Goal: Transaction & Acquisition: Purchase product/service

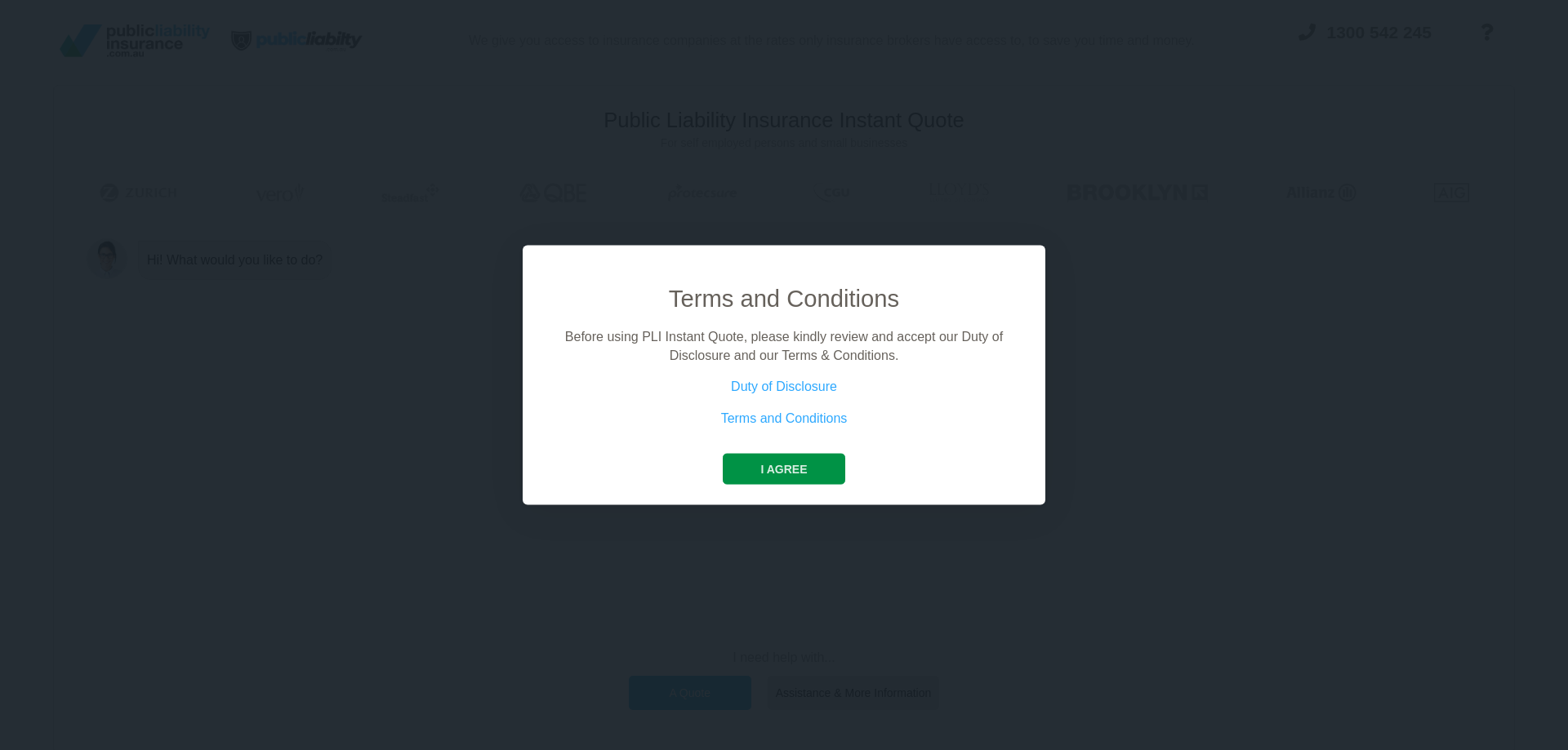
click at [777, 476] on button "I agree" at bounding box center [784, 469] width 122 height 31
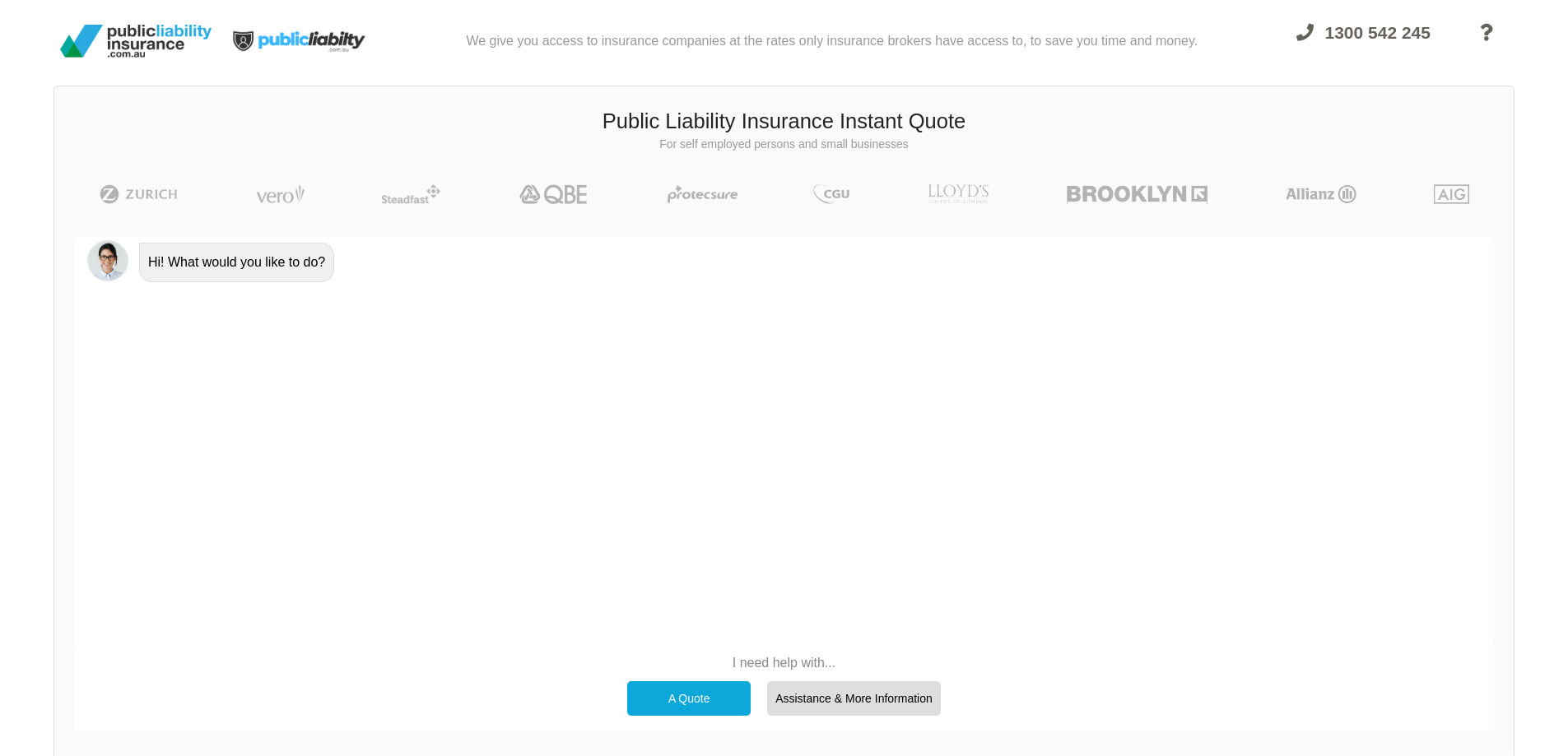
click at [685, 700] on div "A Quote" at bounding box center [688, 698] width 124 height 35
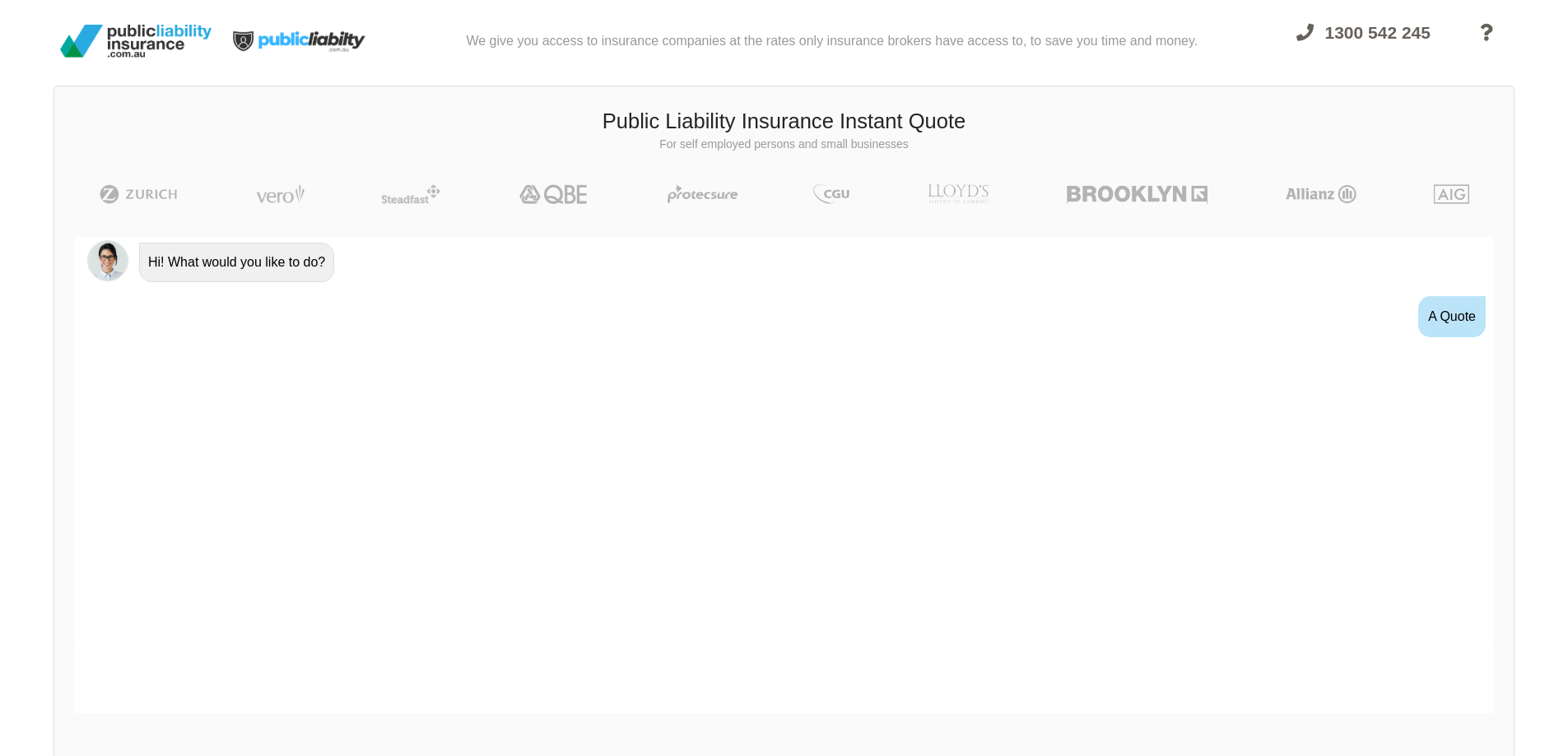
scroll to position [23, 0]
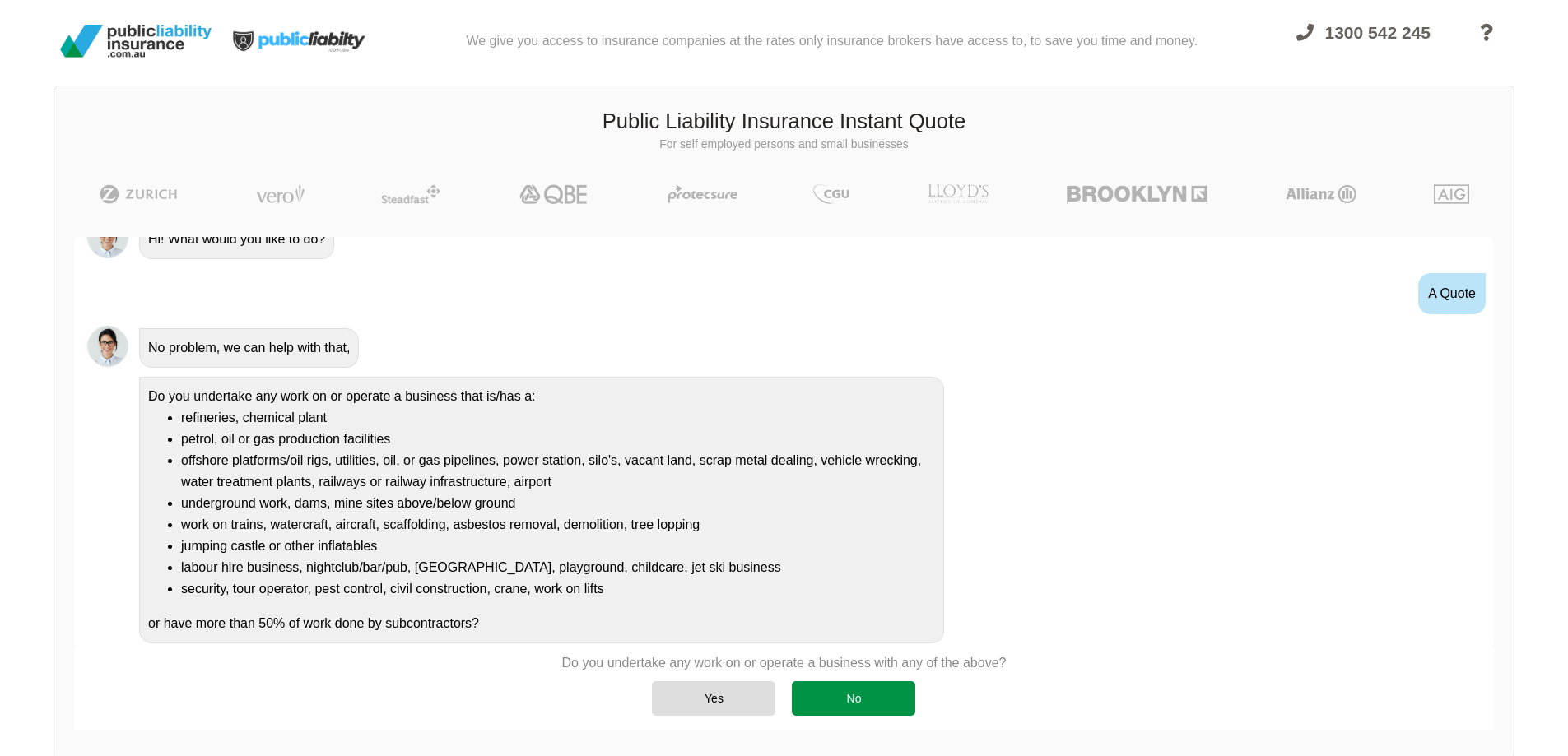
click at [885, 695] on div "No" at bounding box center [853, 698] width 124 height 35
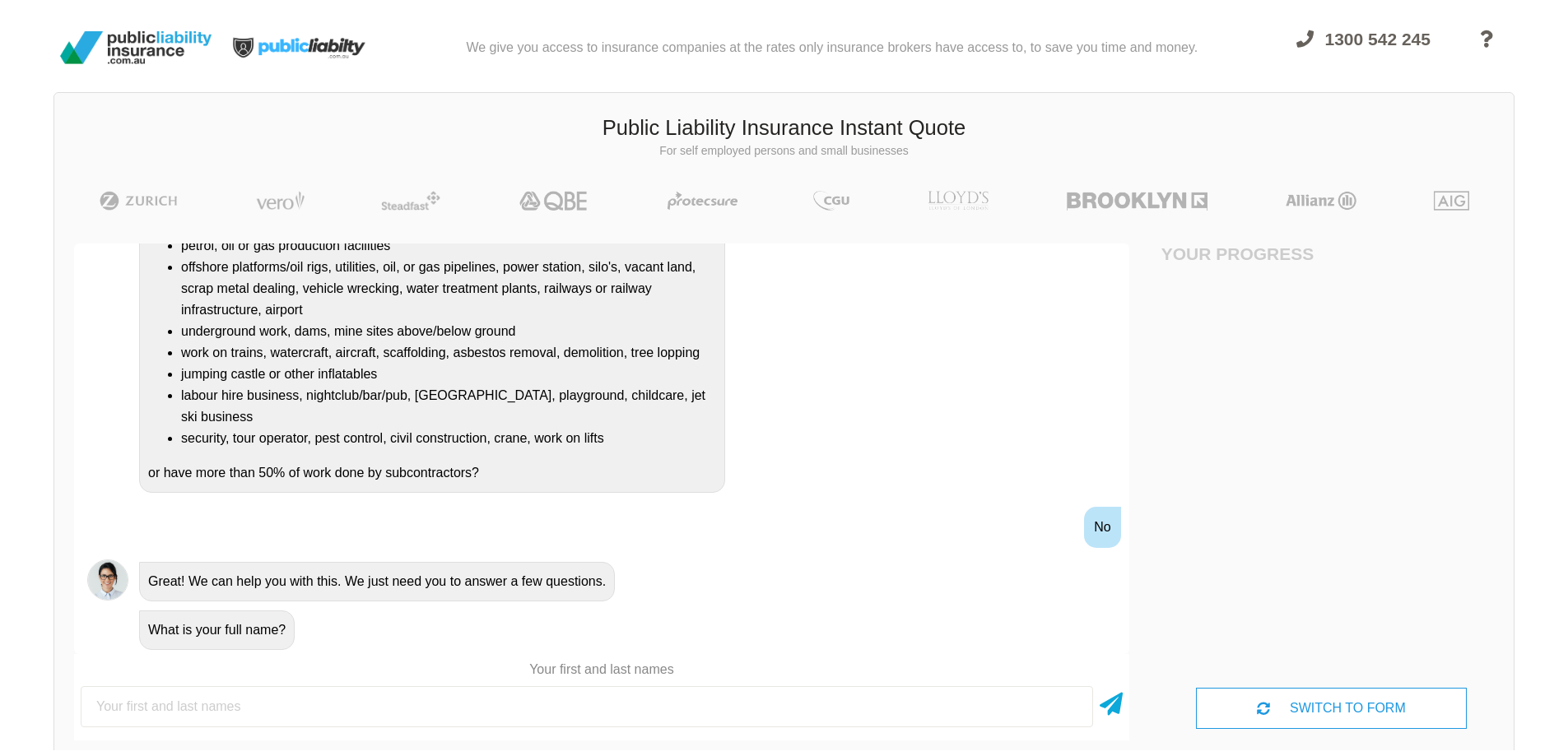
scroll to position [0, 0]
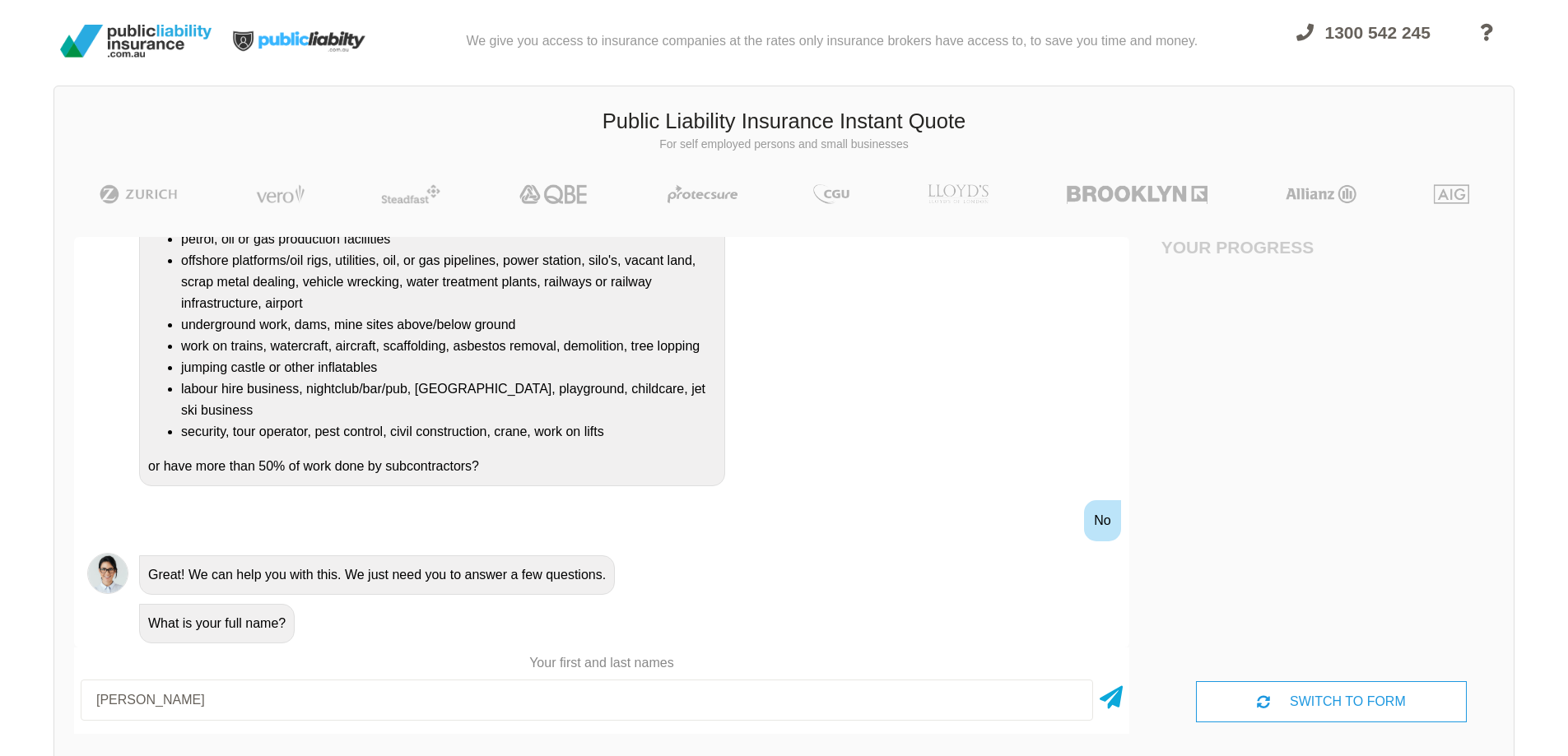
click at [141, 704] on input "[PERSON_NAME]" at bounding box center [586, 700] width 1012 height 42
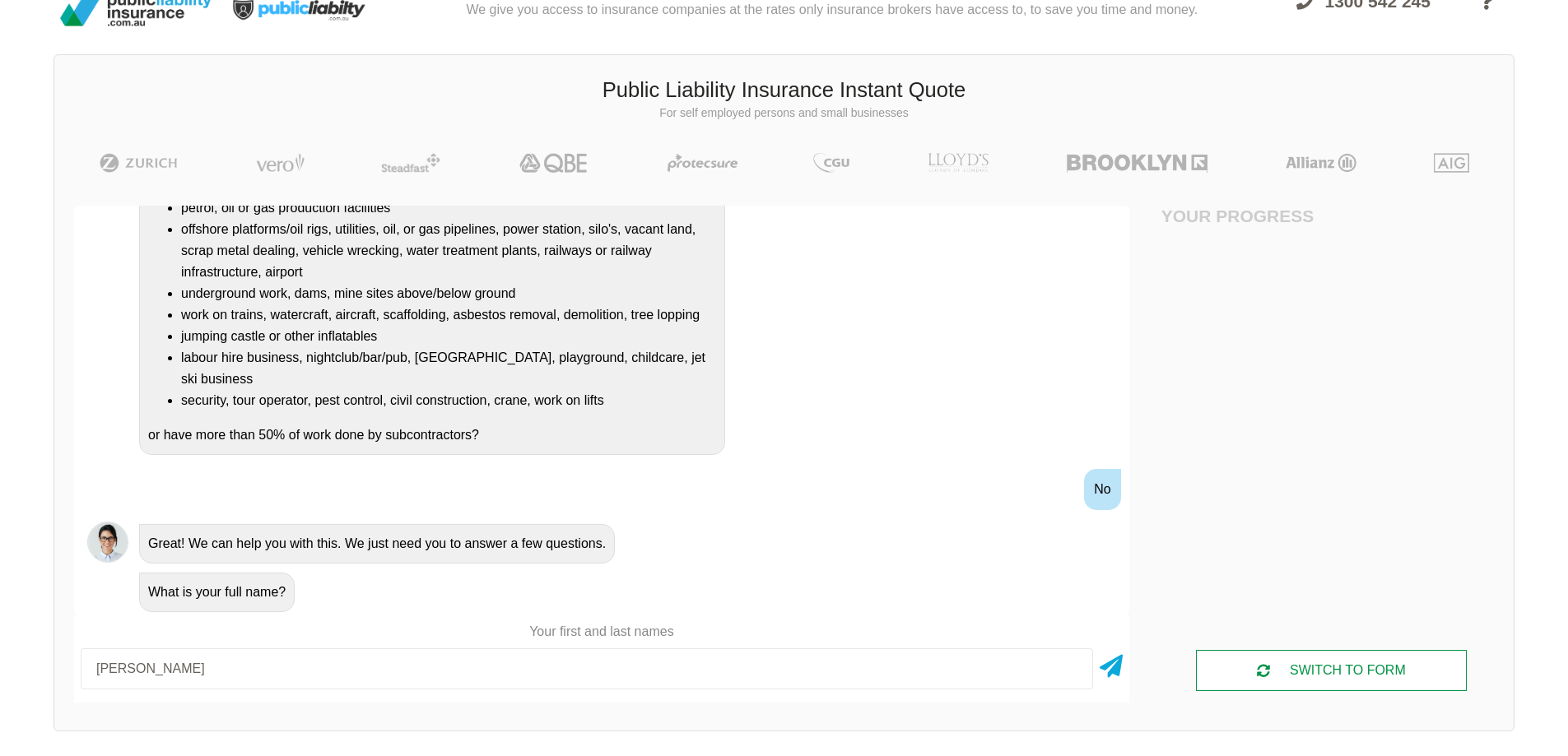
scroll to position [116, 0]
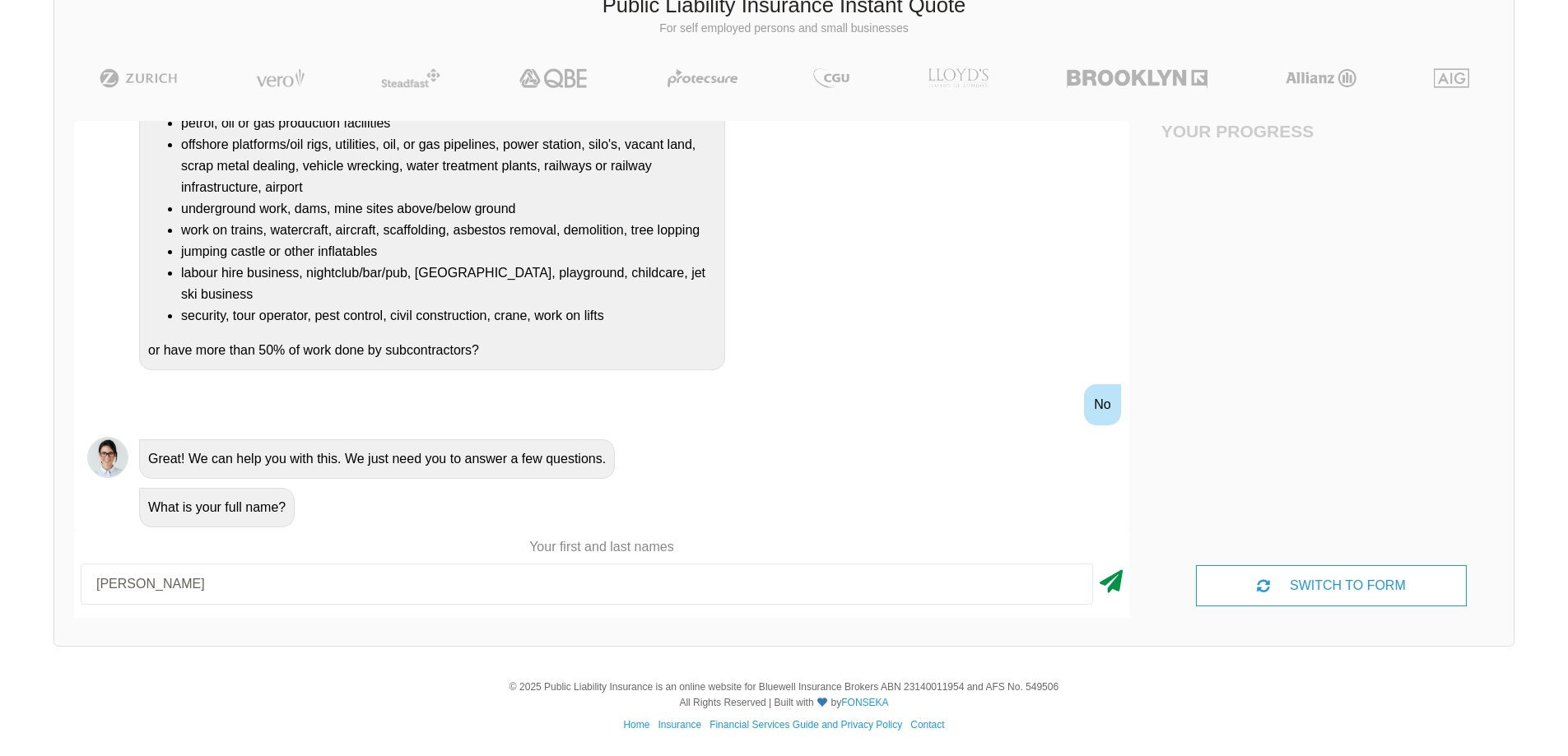
type input "[PERSON_NAME]"
click at [1108, 588] on icon at bounding box center [1111, 578] width 23 height 29
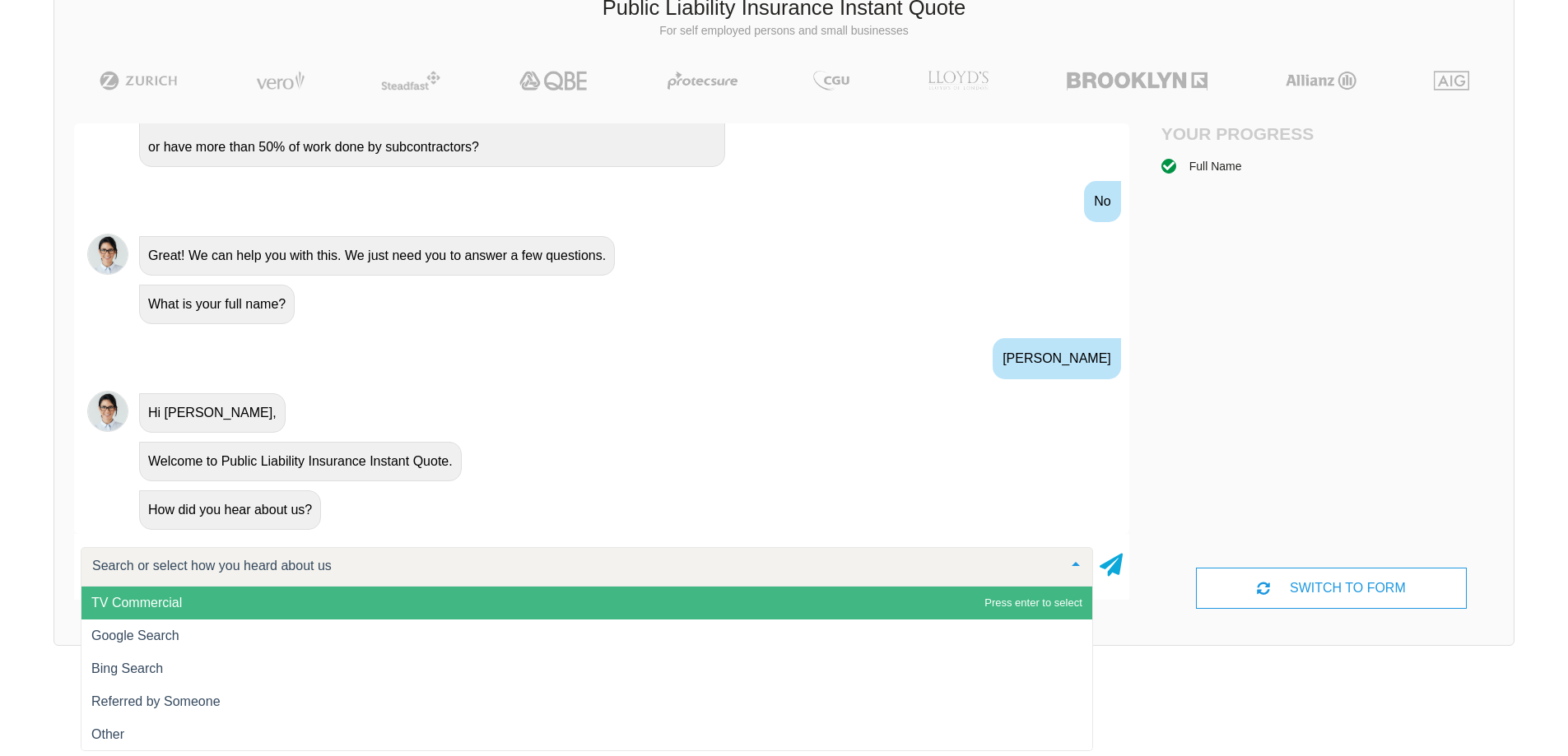
scroll to position [446, 0]
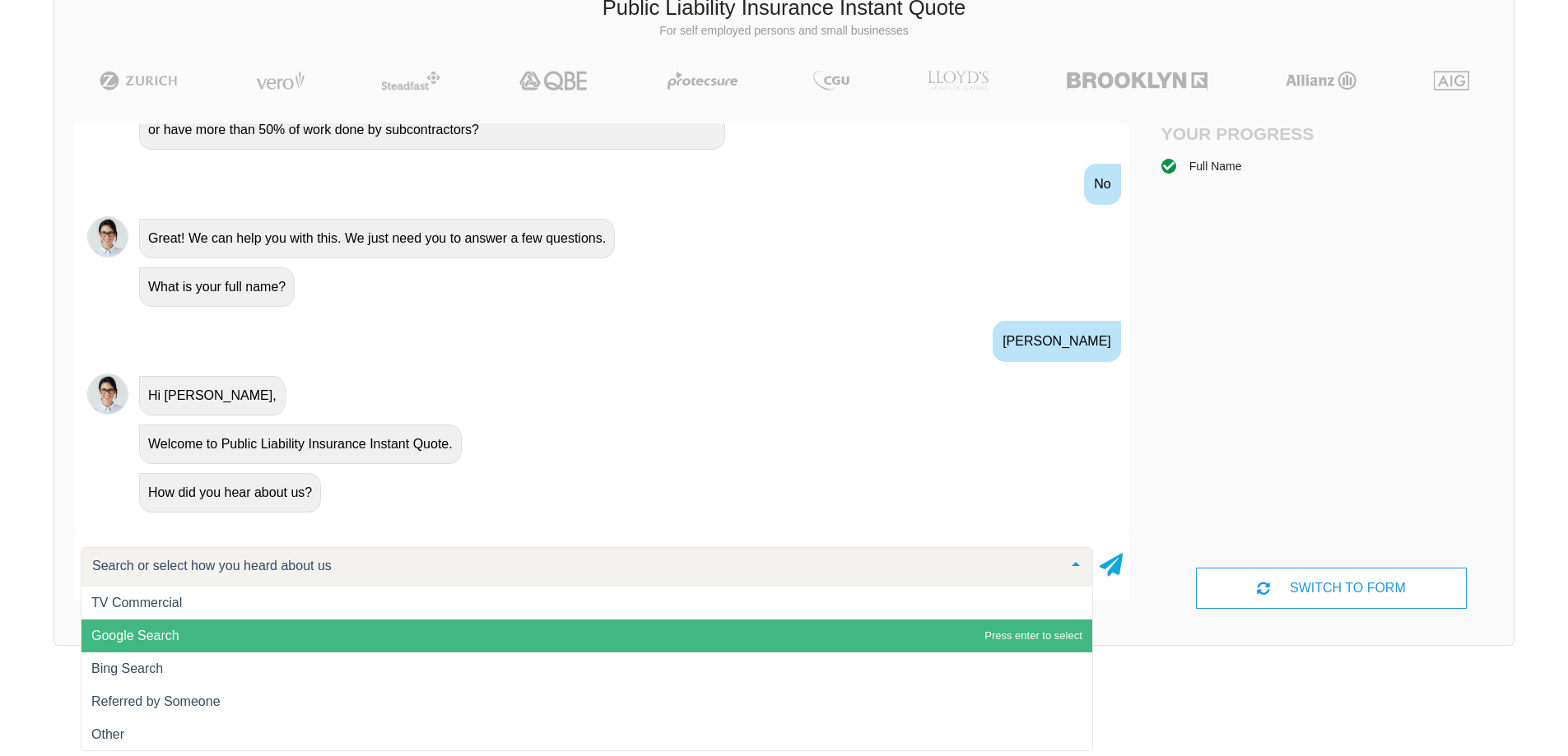
click at [199, 647] on span "Google Search" at bounding box center [586, 636] width 1011 height 33
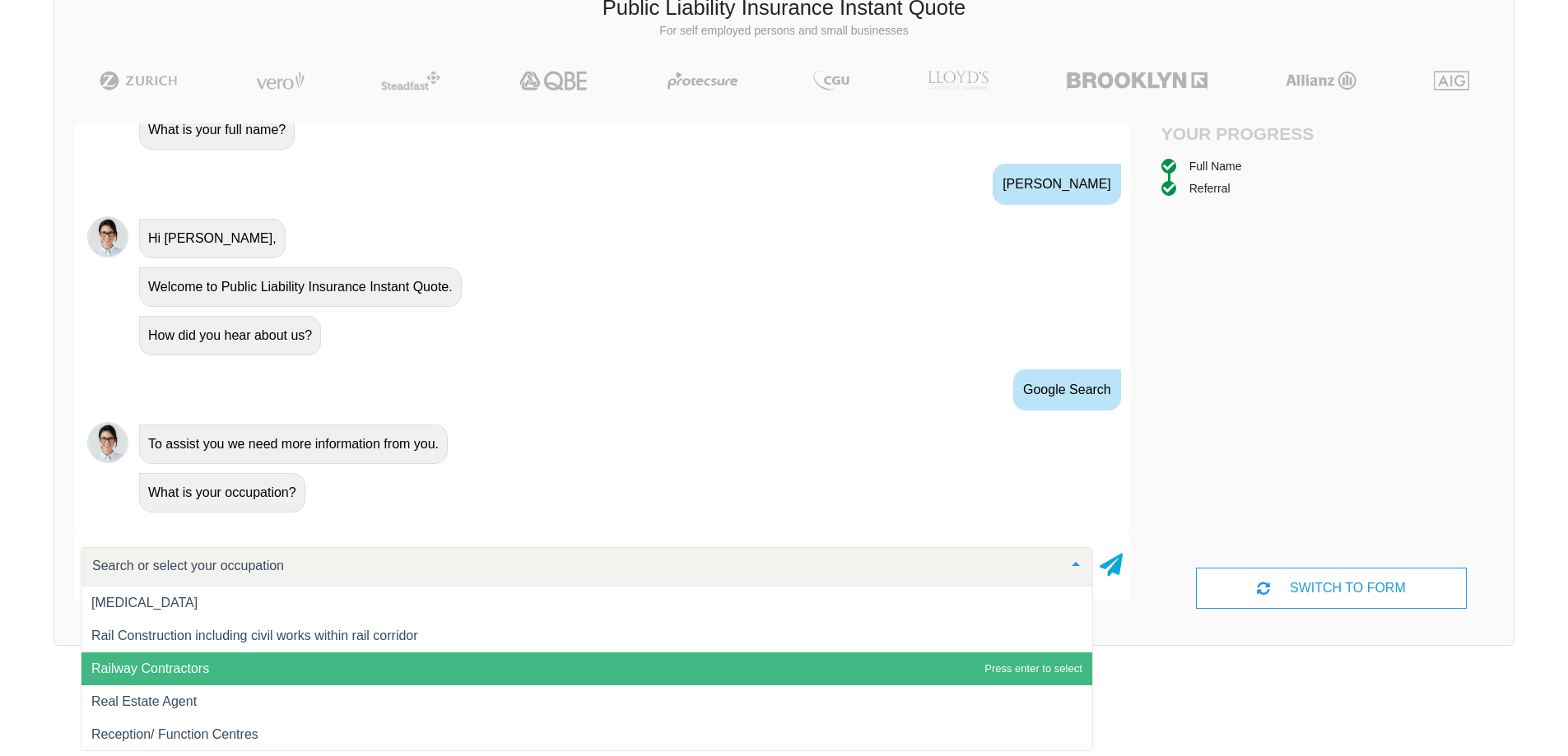
scroll to position [19175, 0]
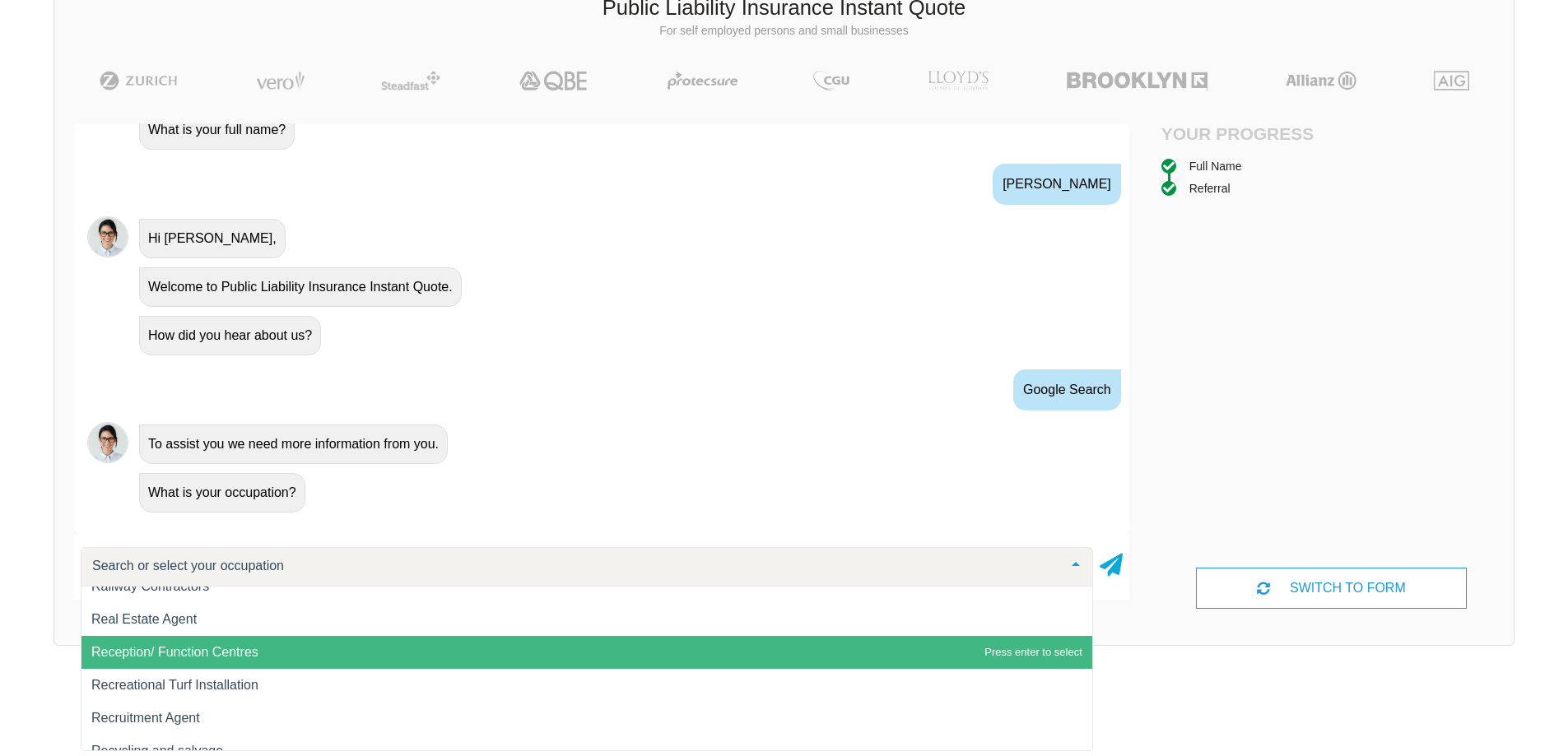
click at [280, 655] on span "Reception/ Function Centres" at bounding box center [586, 652] width 1011 height 33
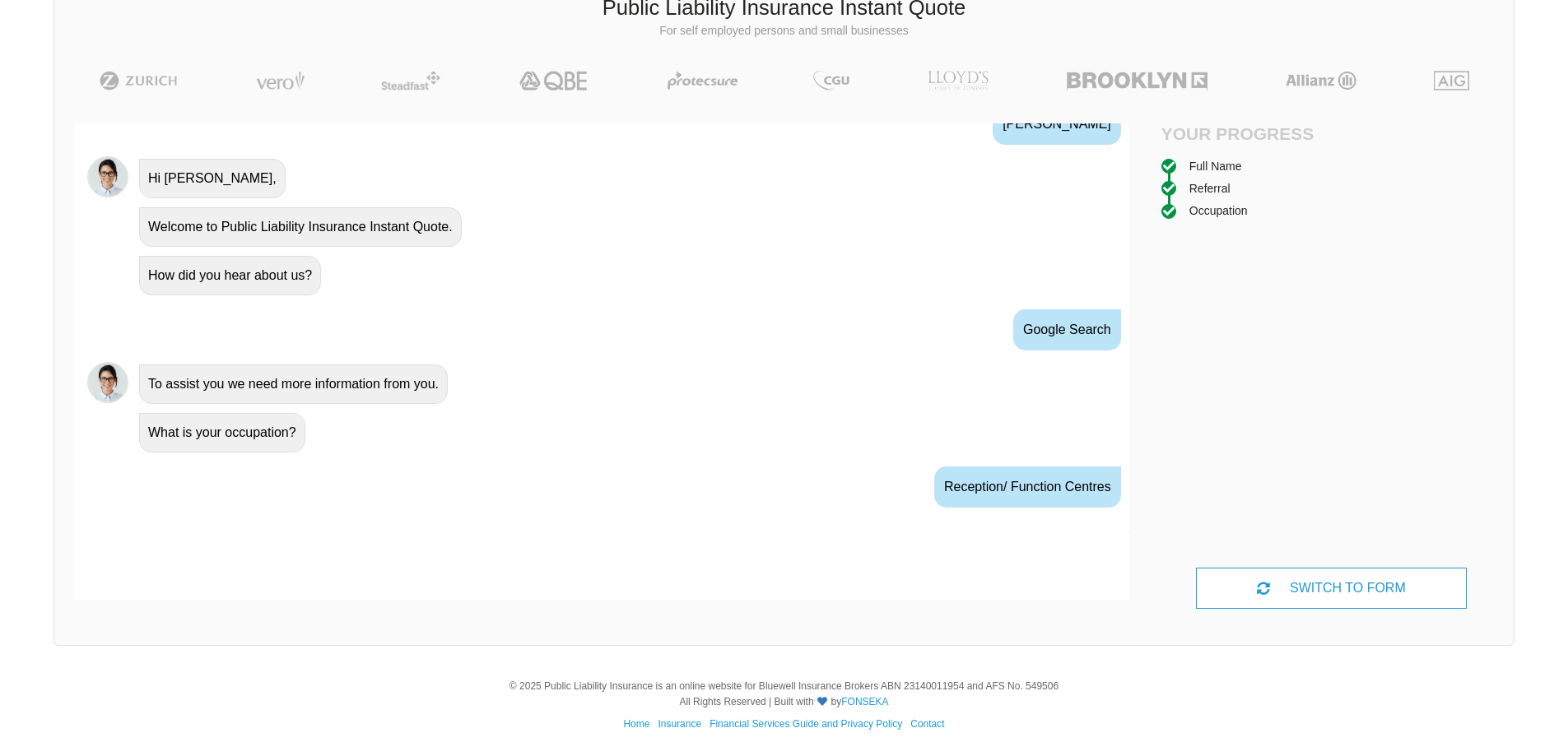
scroll to position [695, 0]
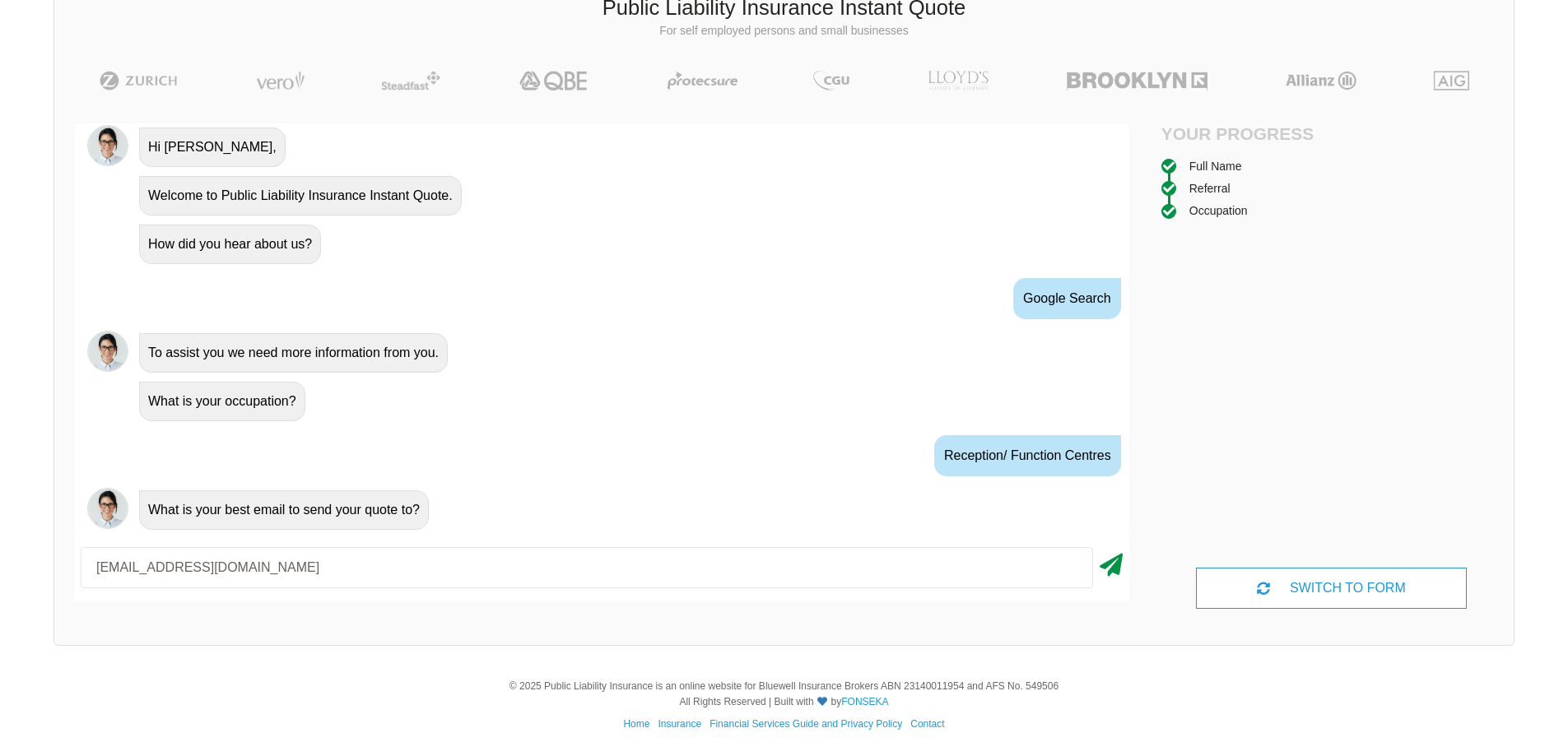
type input "[EMAIL_ADDRESS][DOMAIN_NAME]"
click at [1115, 562] on icon at bounding box center [1111, 562] width 23 height 29
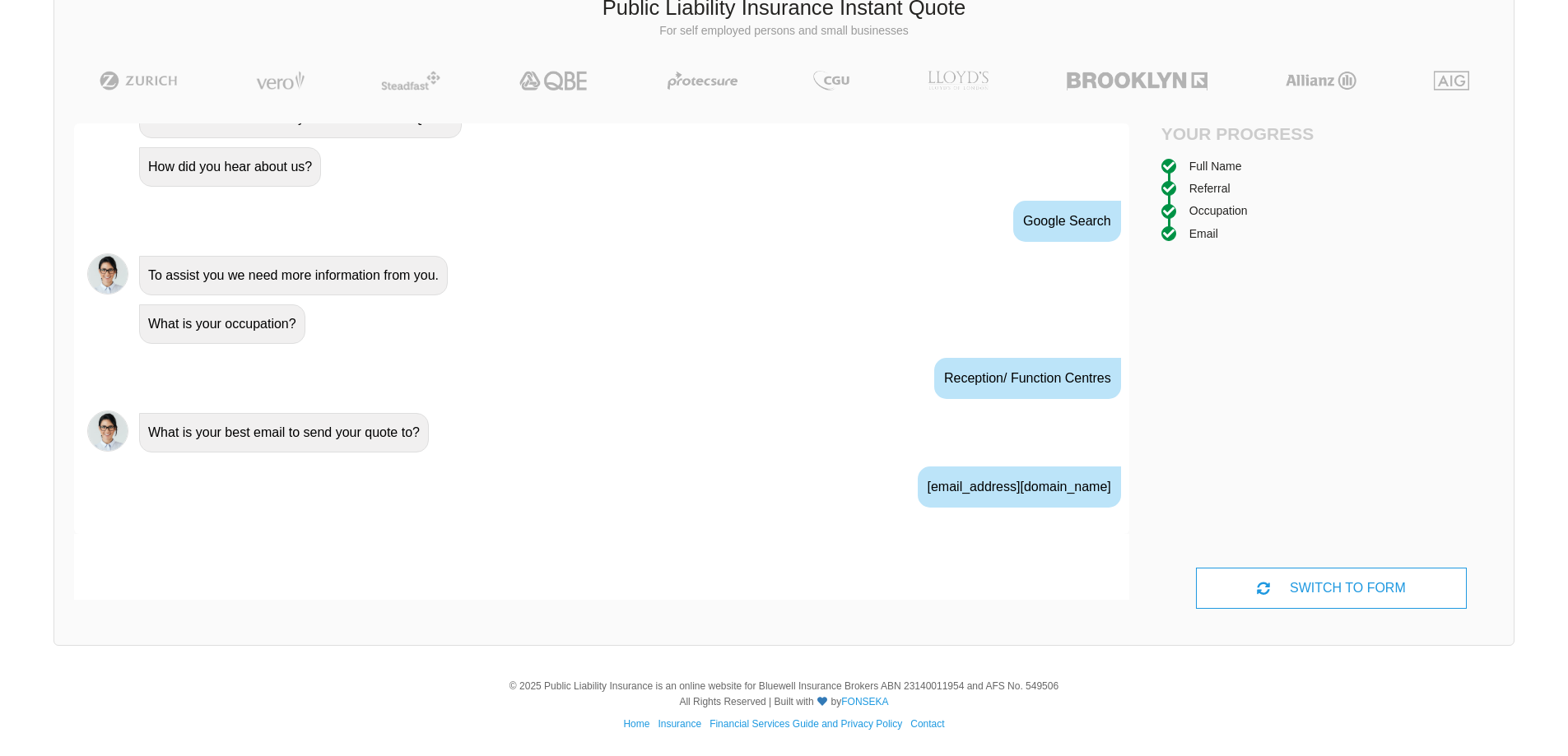
scroll to position [803, 0]
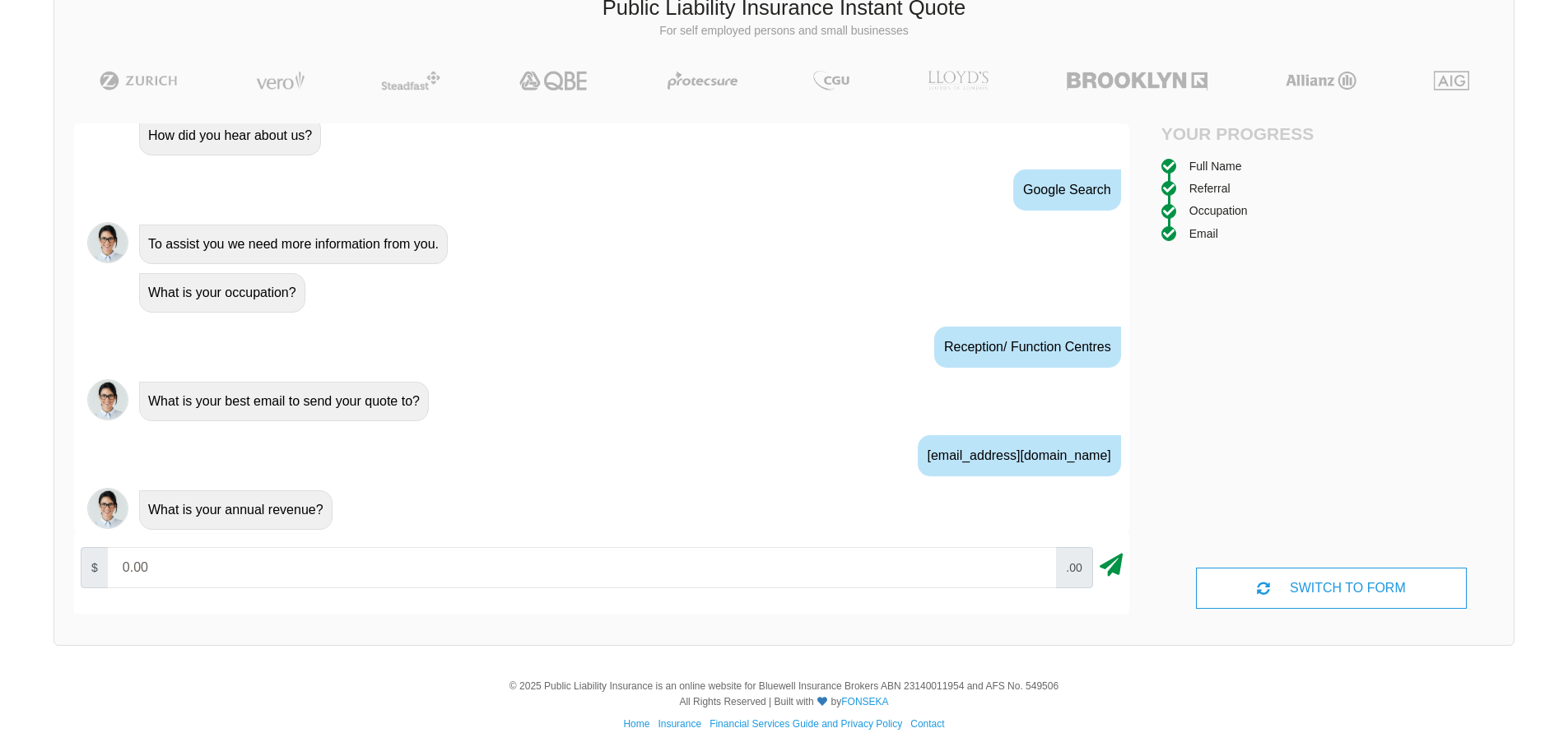
click at [1121, 571] on icon at bounding box center [1111, 562] width 23 height 29
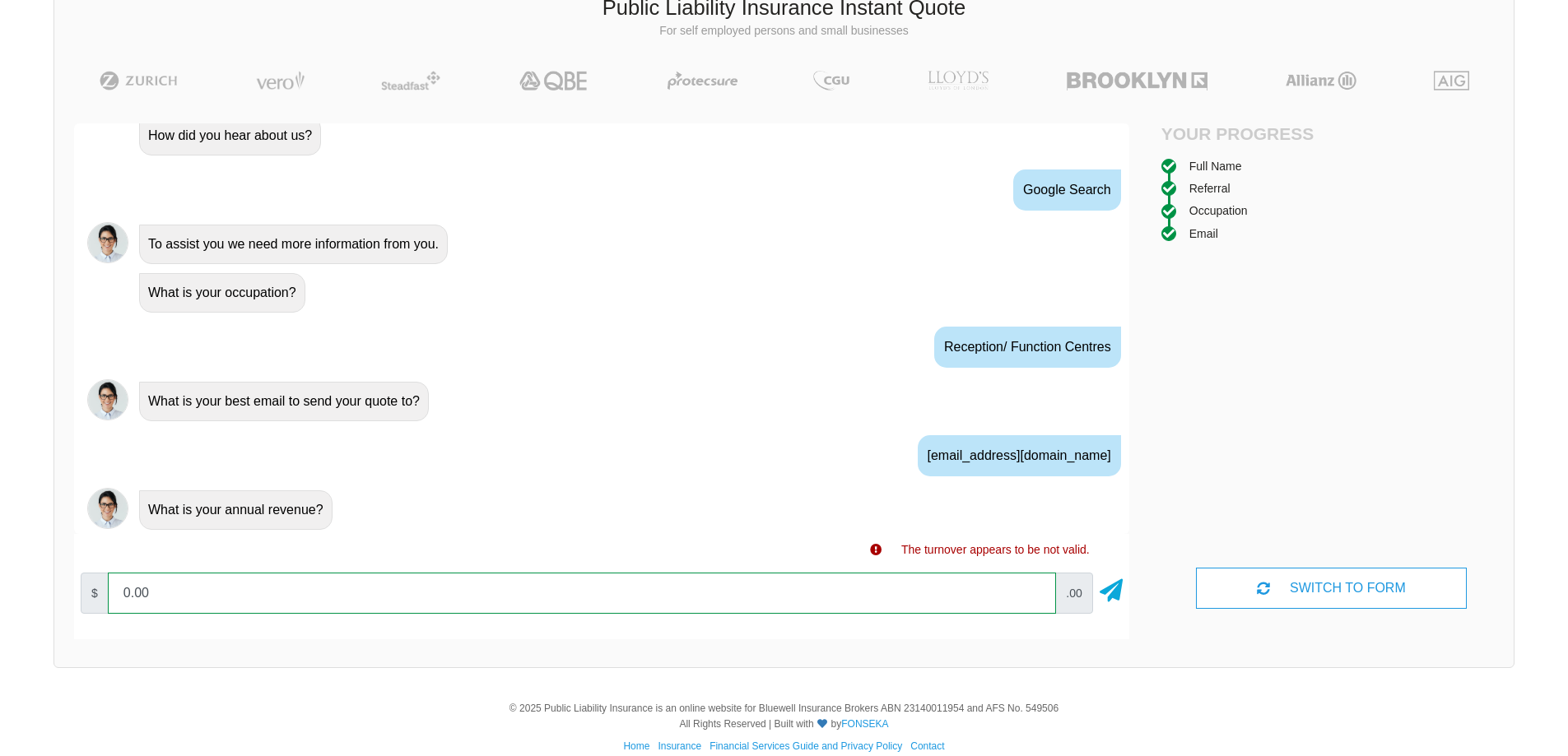
click at [824, 571] on div "$ 0.00 .00" at bounding box center [601, 594] width 1055 height 55
type input "0"
click at [1109, 592] on icon at bounding box center [1111, 587] width 23 height 29
drag, startPoint x: 134, startPoint y: 601, endPoint x: 84, endPoint y: 601, distance: 50.0
click at [84, 601] on div "$ 0 .00" at bounding box center [601, 594] width 1055 height 55
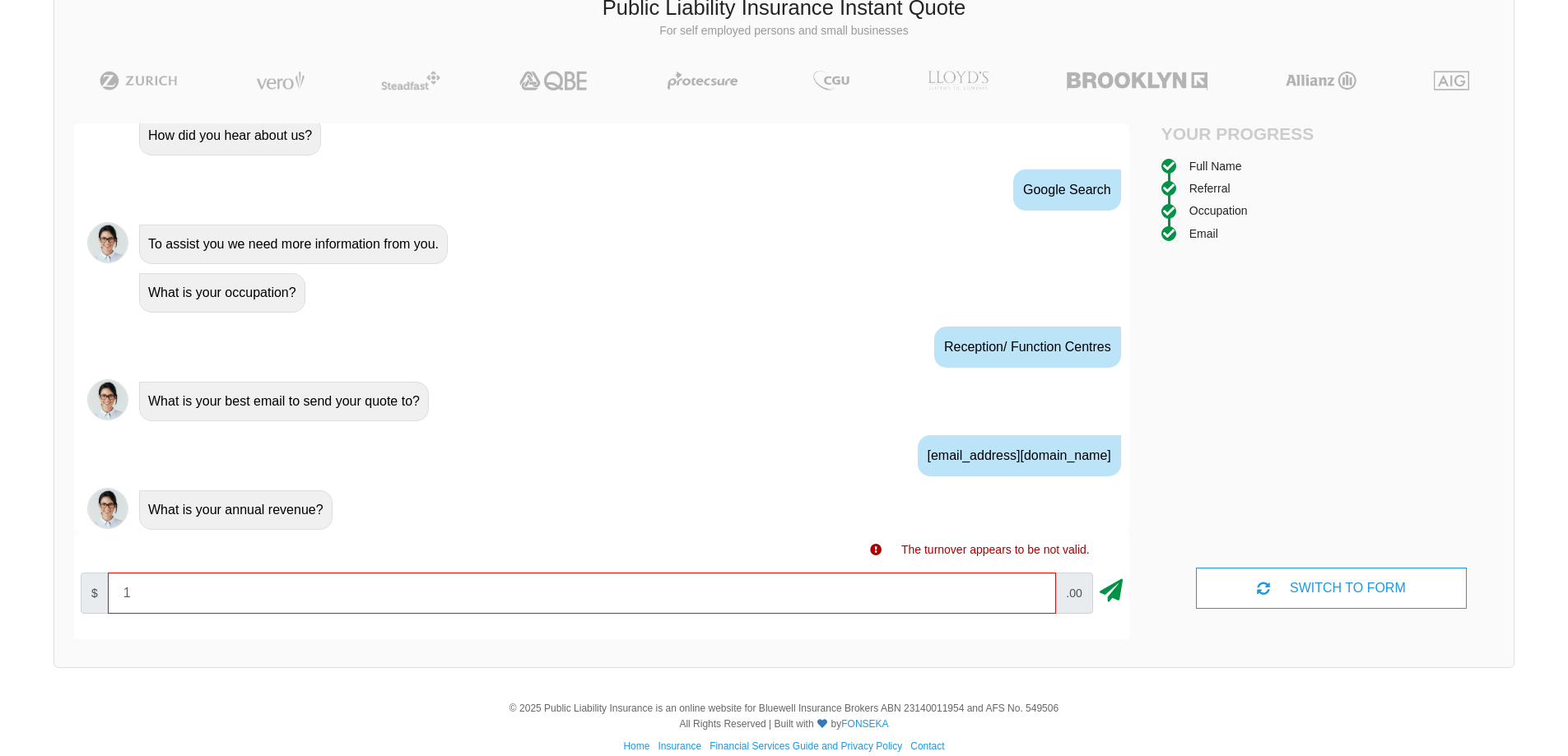
click at [1113, 597] on icon at bounding box center [1111, 587] width 23 height 29
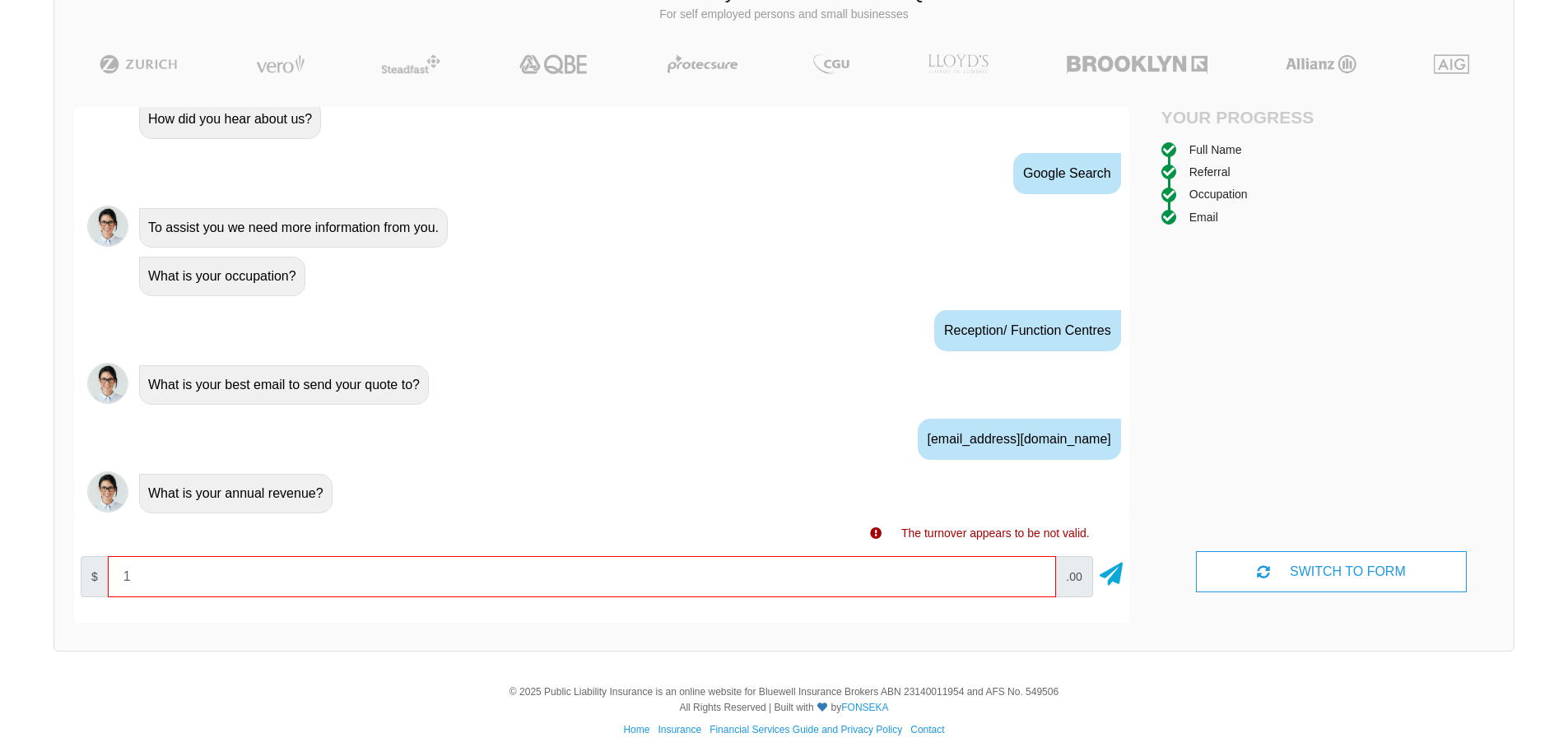
scroll to position [135, 0]
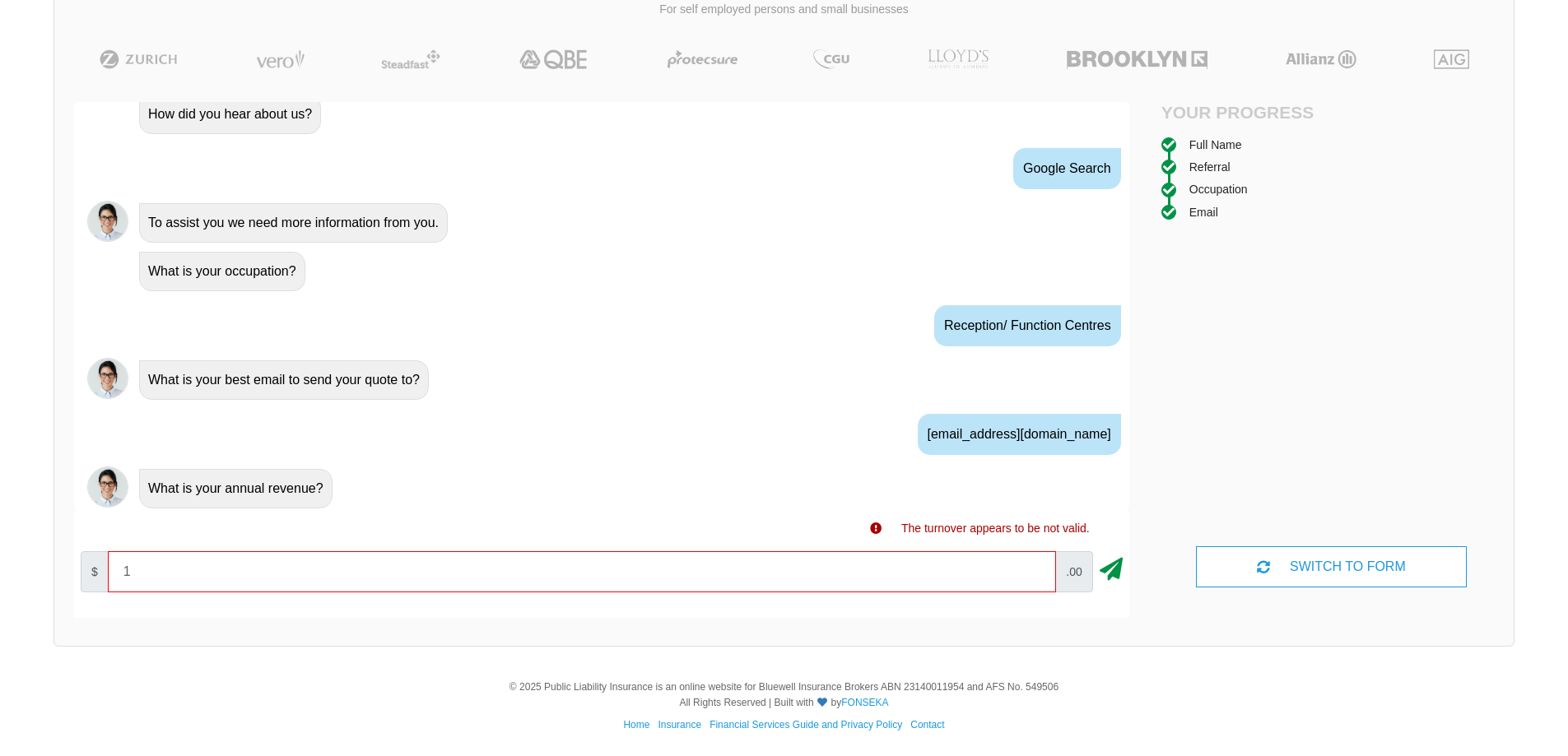
click at [1100, 571] on icon at bounding box center [1111, 565] width 23 height 29
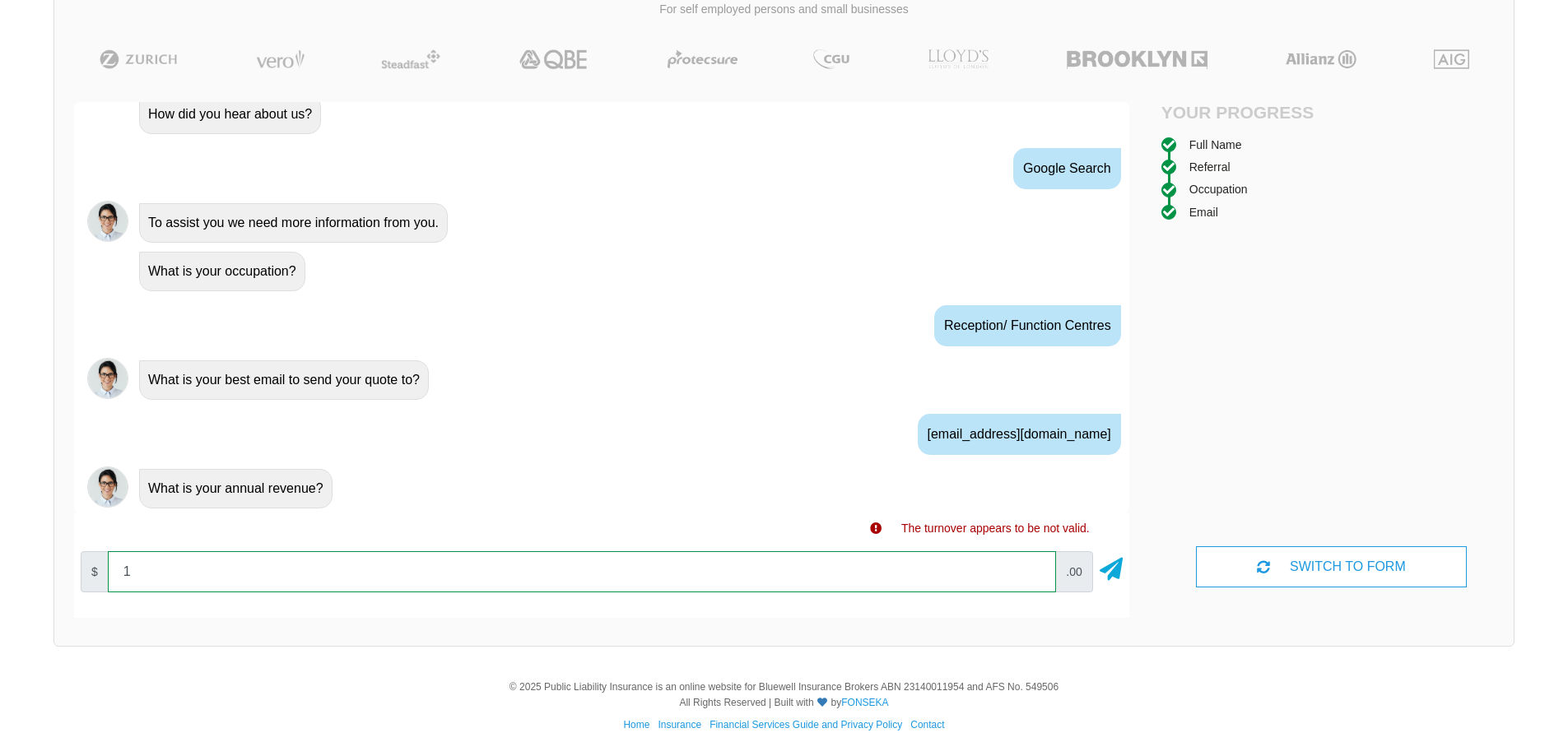
click at [273, 574] on input "1" at bounding box center [582, 572] width 948 height 42
type input "1.00"
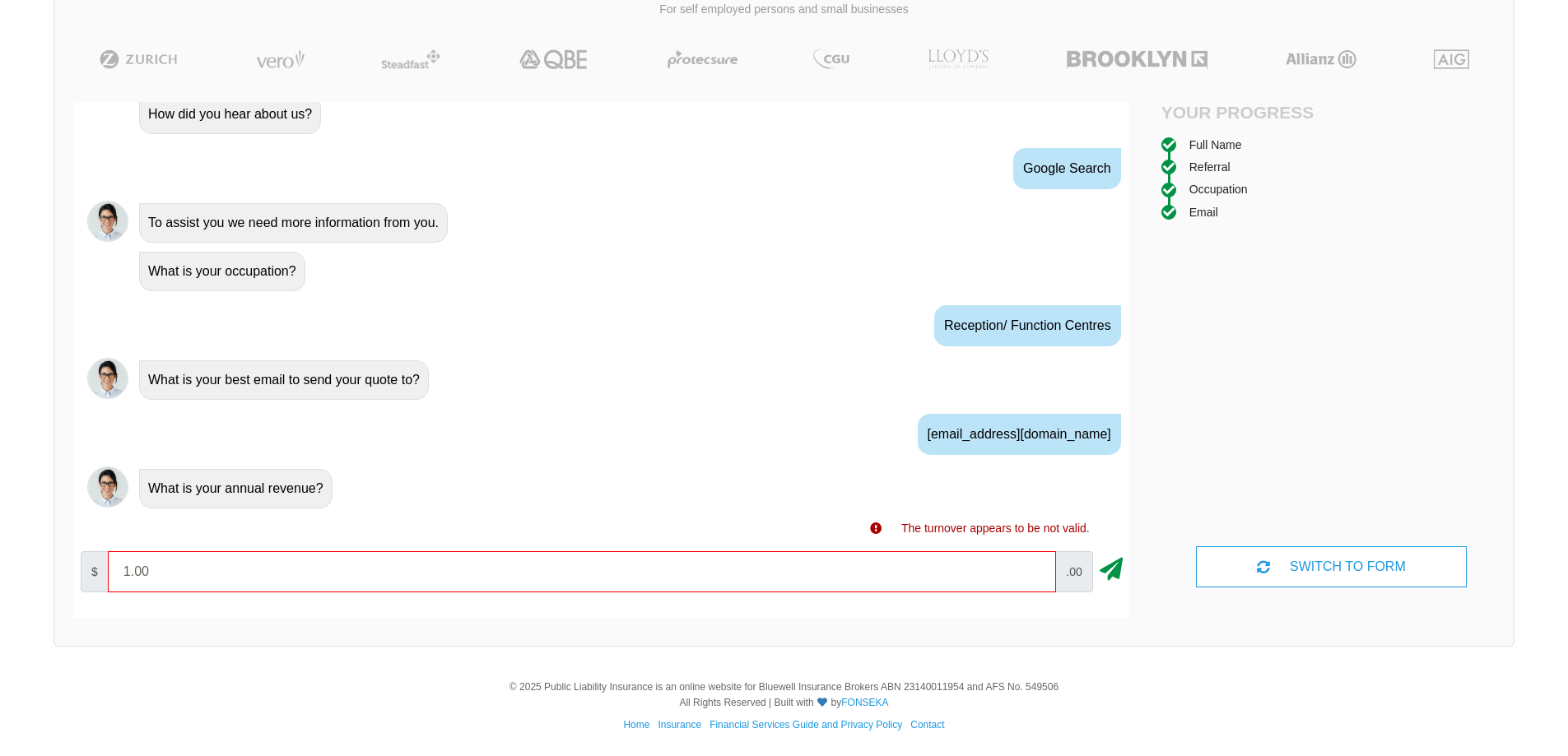
click at [1121, 576] on icon at bounding box center [1111, 565] width 23 height 29
click at [1106, 569] on icon at bounding box center [1111, 565] width 23 height 29
click at [1338, 568] on div "SWITCH TO FORM" at bounding box center [1331, 567] width 270 height 42
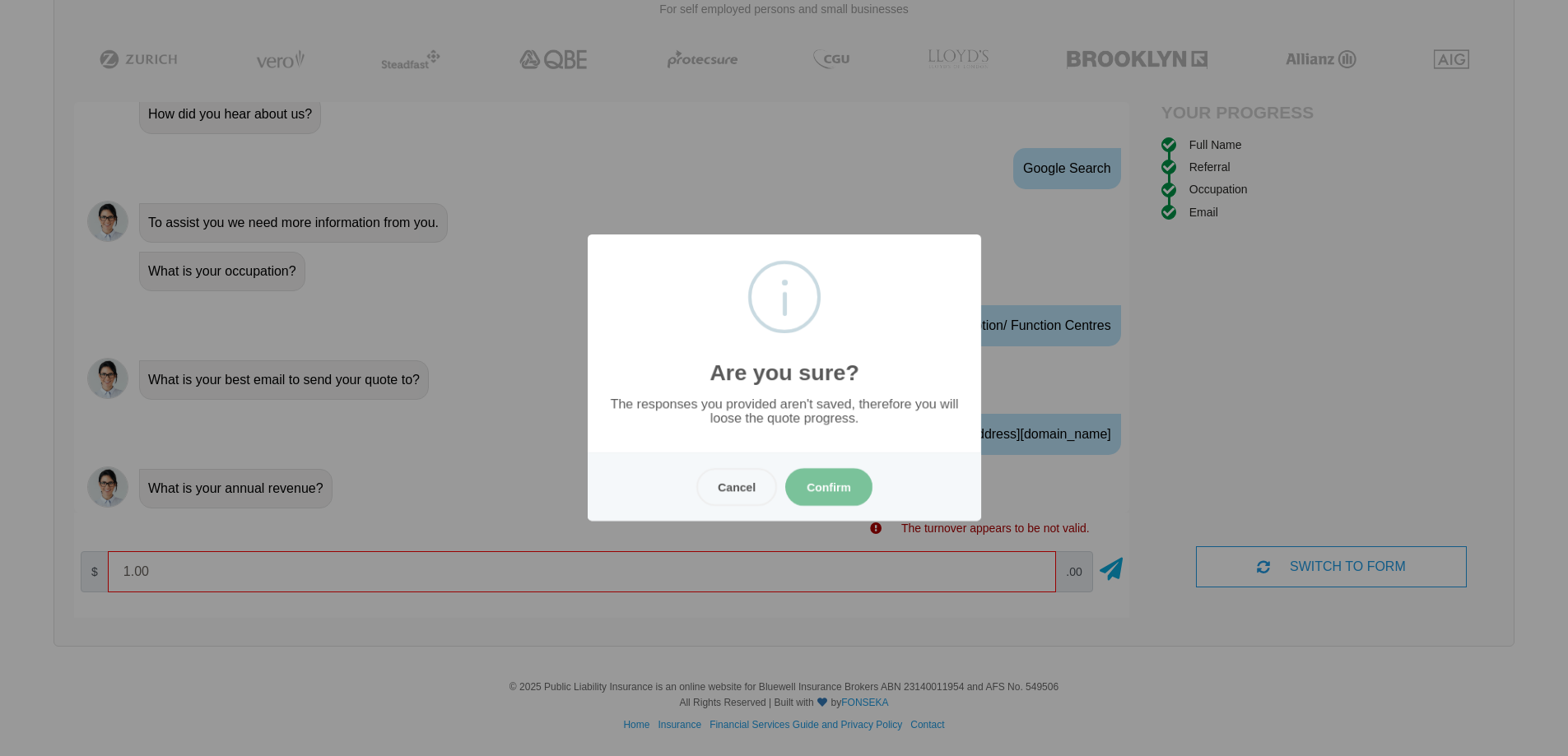
click at [811, 483] on button "Confirm" at bounding box center [829, 487] width 87 height 38
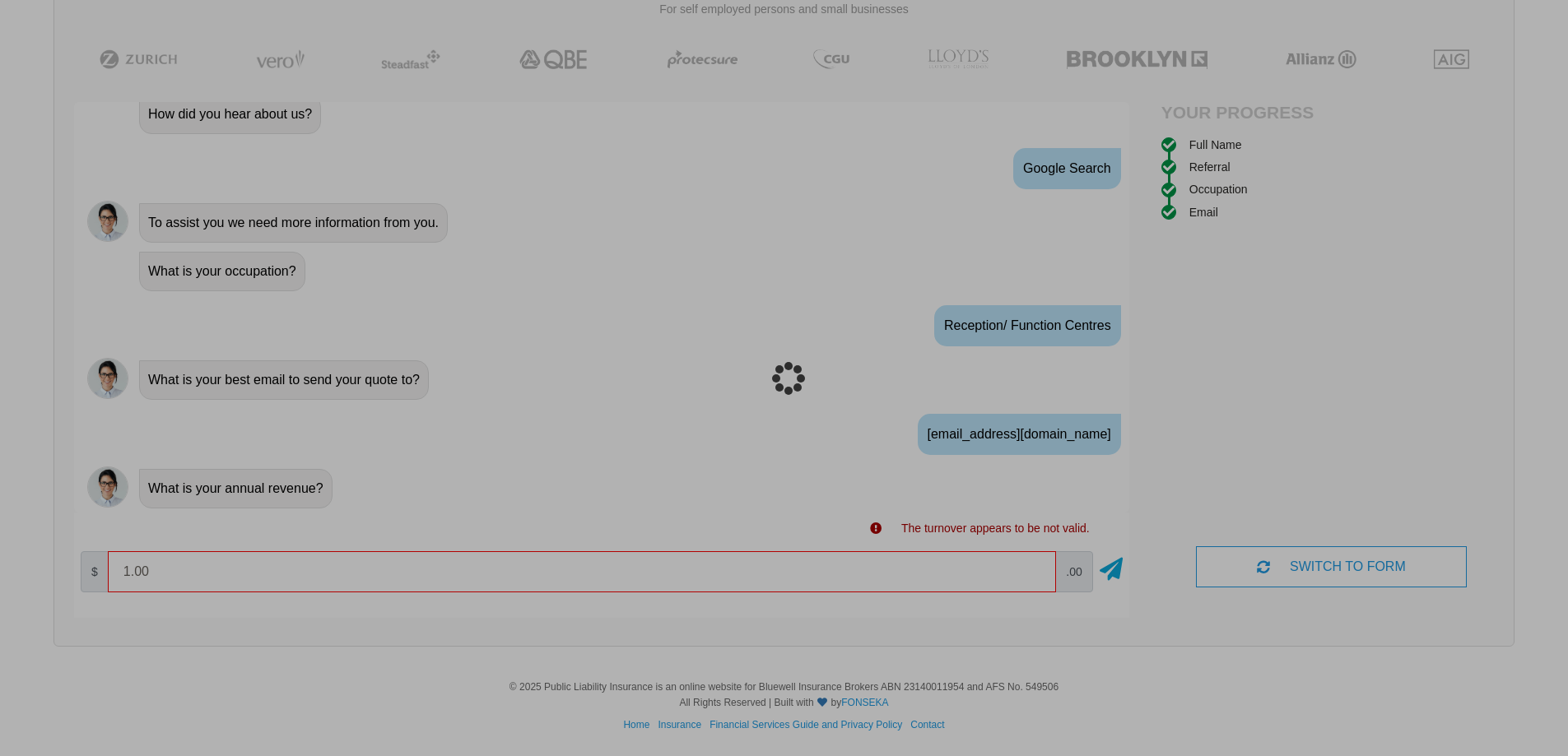
scroll to position [42, 0]
